Goal: Transaction & Acquisition: Purchase product/service

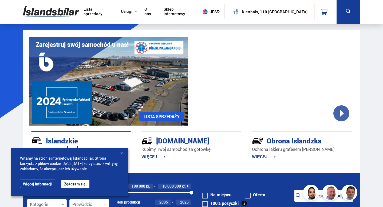
click at [69, 186] on font "Zgadzam się." at bounding box center [75, 184] width 23 height 5
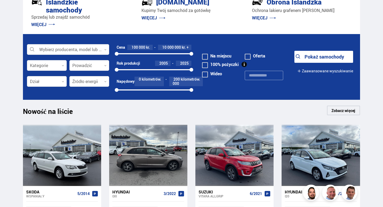
scroll to position [160, 0]
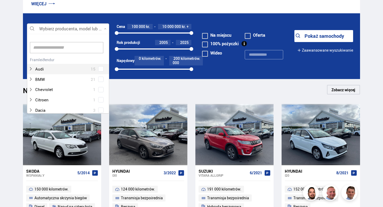
click at [105, 30] on icon at bounding box center [105, 29] width 2 height 2
type input "*****"
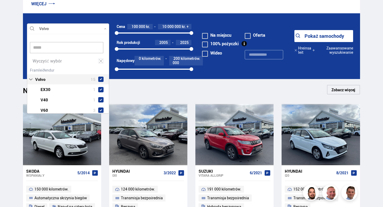
click at [57, 66] on div "Volvo 15 Volvo EX30 1 Volvo V40 1 Volvo V60 3 Volvo XC40 5 Volvo XC60 4 Volvo X…" at bounding box center [68, 106] width 82 height 80
click at [130, 91] on div "Nowość na liście Zobacz więcej" at bounding box center [191, 91] width 337 height 13
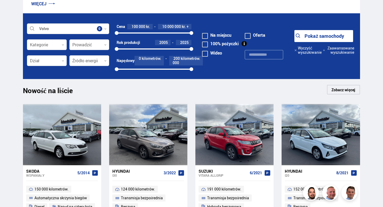
click at [311, 37] on font "Pokaż samochody" at bounding box center [323, 36] width 39 height 6
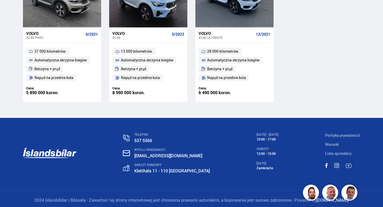
scroll to position [596, 0]
